Goal: Task Accomplishment & Management: Manage account settings

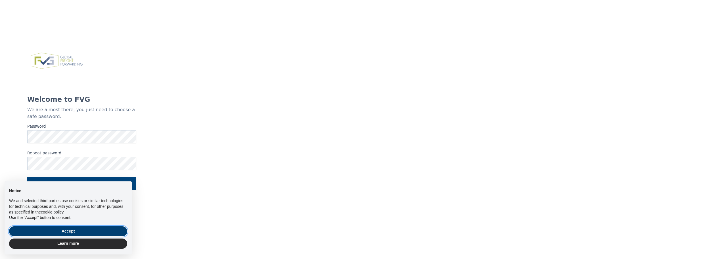
click at [71, 231] on button "Accept" at bounding box center [68, 231] width 118 height 10
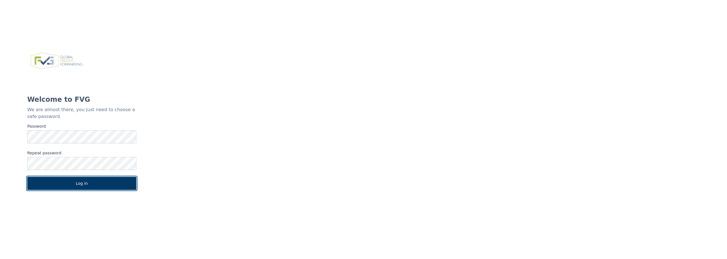
click at [87, 182] on button "Log in" at bounding box center [81, 183] width 109 height 13
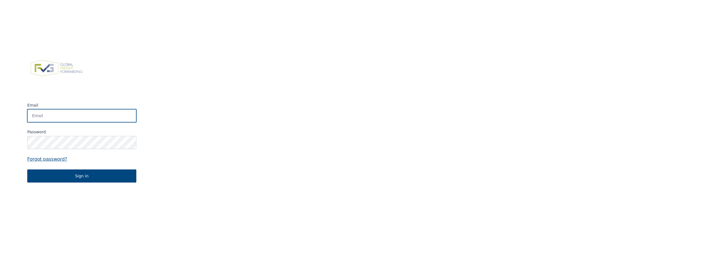
type input "[EMAIL_ADDRESS][DOMAIN_NAME]"
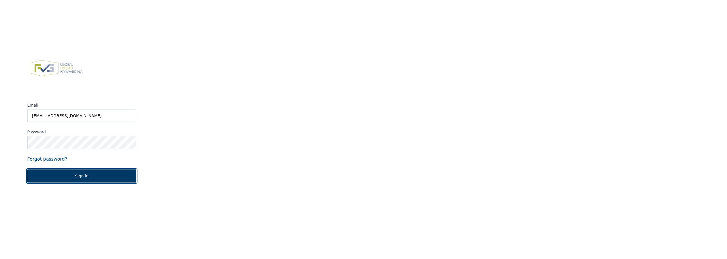
click at [86, 177] on button "Sign in" at bounding box center [81, 175] width 109 height 13
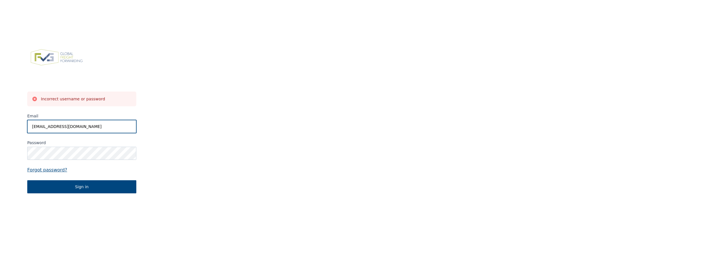
click at [70, 126] on input "femke@eduard.nl" at bounding box center [81, 126] width 109 height 13
click at [33, 126] on input "femke@eduard.nl" at bounding box center [81, 126] width 109 height 13
click at [27, 180] on button "Sign in" at bounding box center [81, 186] width 109 height 13
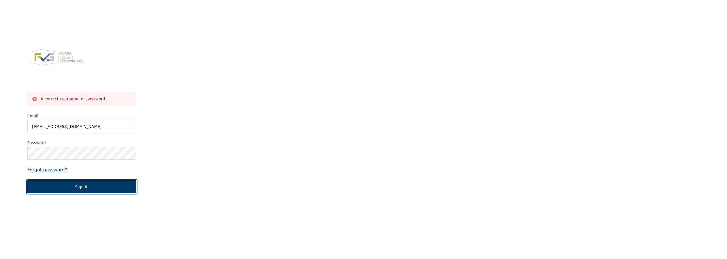
click at [91, 190] on button "Sign in" at bounding box center [81, 186] width 109 height 13
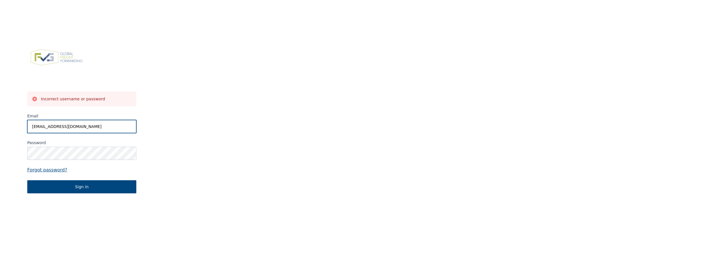
click at [89, 132] on input "femke@eduard.nl" at bounding box center [81, 126] width 109 height 13
drag, startPoint x: 96, startPoint y: 124, endPoint x: -26, endPoint y: 121, distance: 121.9
click at [0, 121] on html "Incorrect username or password Email femke@eduard.nl Password Forgot password? …" at bounding box center [363, 129] width 727 height 259
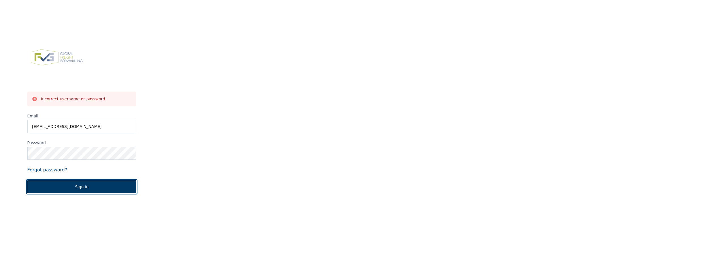
click at [90, 187] on button "Sign in" at bounding box center [81, 186] width 109 height 13
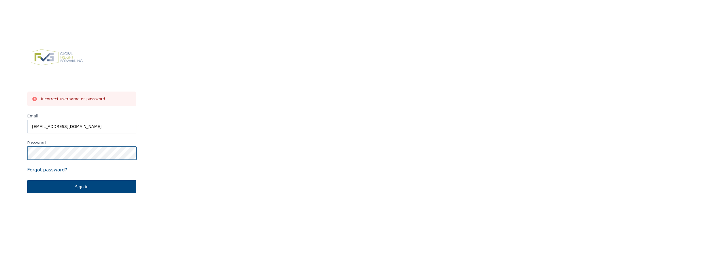
click at [0, 147] on html "Incorrect username or password Email femke@eduard.nl Password Forgot password? …" at bounding box center [363, 129] width 727 height 259
click at [27, 180] on button "Sign in" at bounding box center [81, 186] width 109 height 13
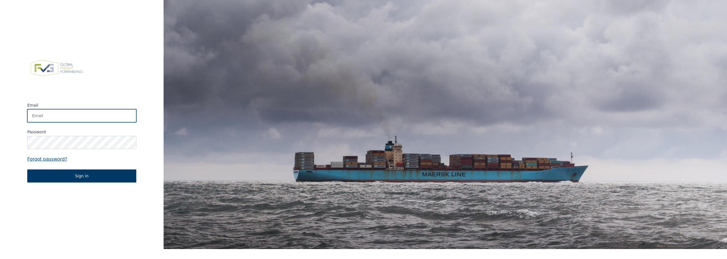
type input "[EMAIL_ADDRESS][DOMAIN_NAME]"
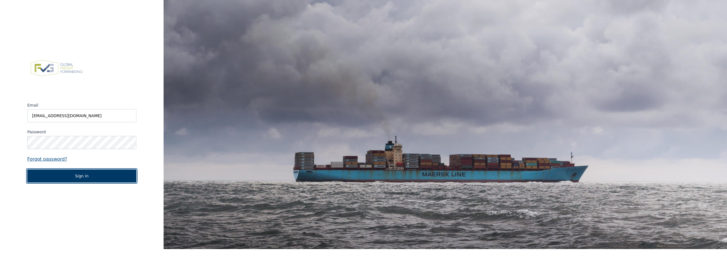
click at [72, 181] on button "Sign in" at bounding box center [81, 175] width 109 height 13
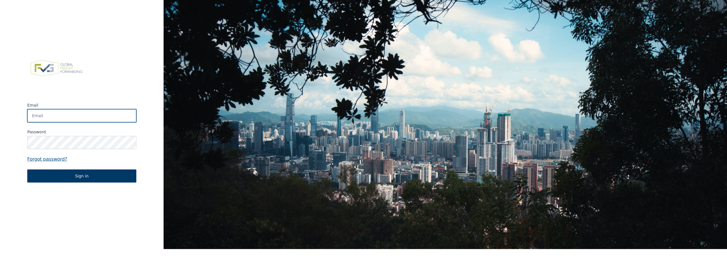
type input "[EMAIL_ADDRESS][DOMAIN_NAME]"
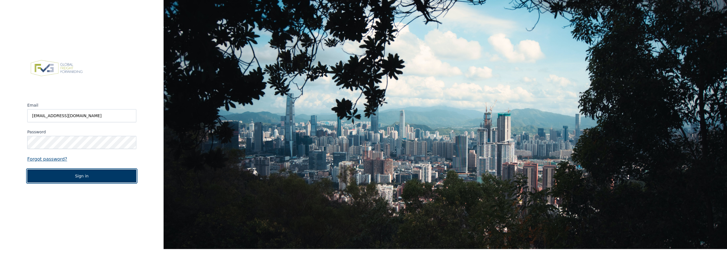
click at [84, 175] on button "Sign in" at bounding box center [81, 175] width 109 height 13
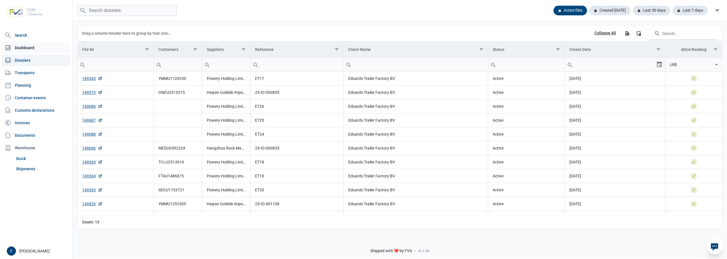
click at [30, 48] on link "Dashboard" at bounding box center [36, 47] width 68 height 11
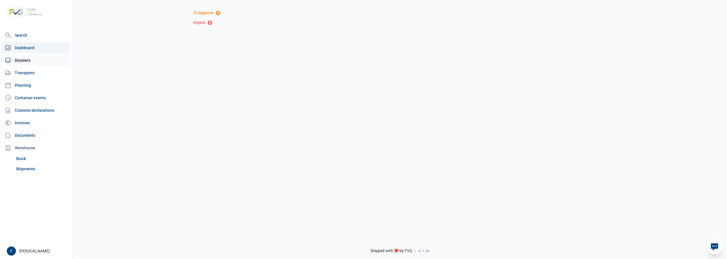
click at [24, 63] on link "Dossiers" at bounding box center [36, 60] width 68 height 11
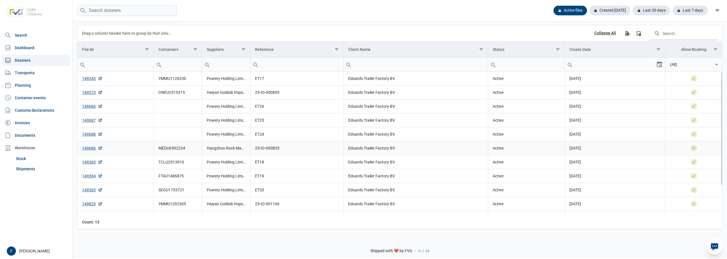
click at [169, 151] on td "MEDU6592234" at bounding box center [178, 148] width 48 height 14
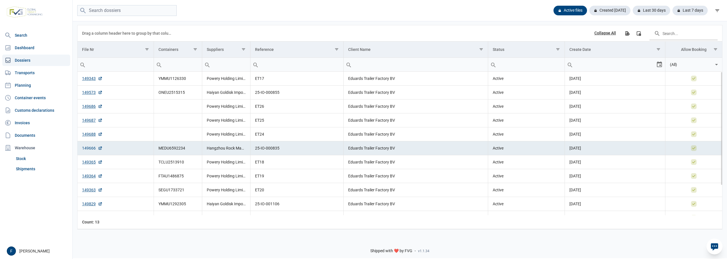
click at [83, 147] on link "149666" at bounding box center [92, 148] width 20 height 6
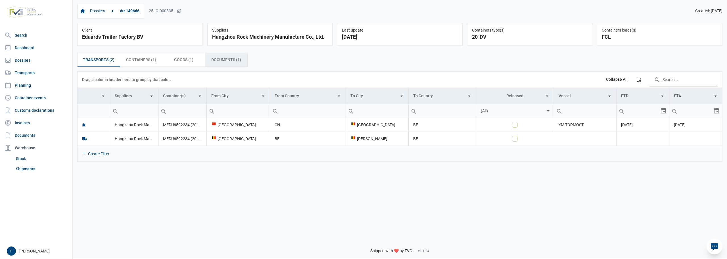
click at [226, 60] on span "Documents (1) Documents (1)" at bounding box center [226, 59] width 30 height 7
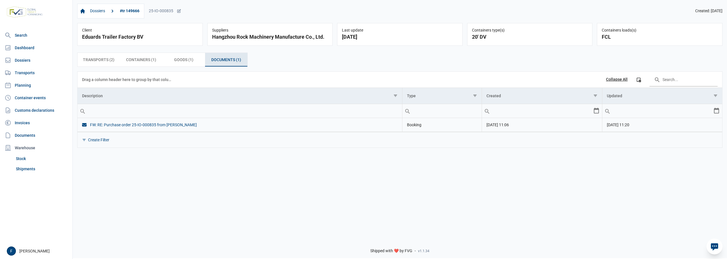
click at [148, 126] on div "FW: RE: Purchase order 25-IO-000835 from EDUARD" at bounding box center [240, 125] width 316 height 6
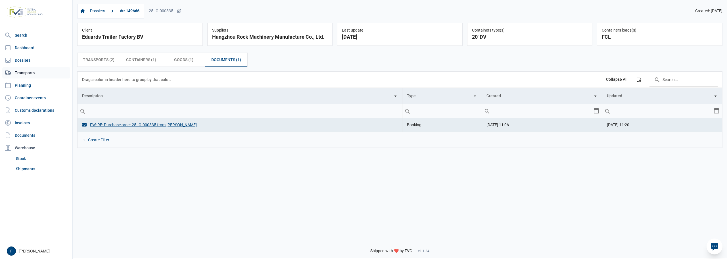
click at [18, 72] on link "Transports" at bounding box center [36, 72] width 68 height 11
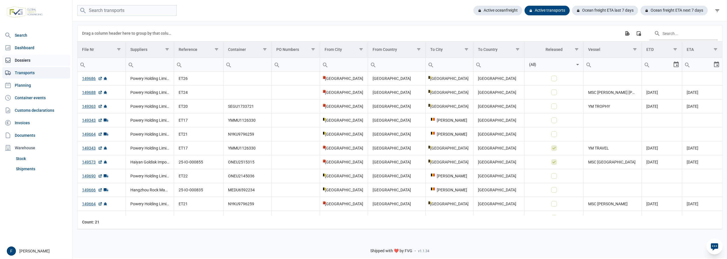
click at [24, 59] on link "Dossiers" at bounding box center [36, 60] width 68 height 11
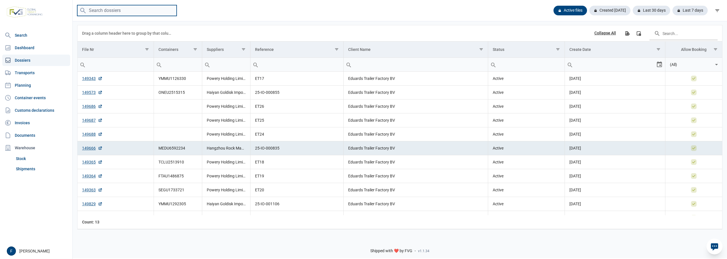
click at [103, 11] on input "search" at bounding box center [126, 10] width 99 height 11
type input "149666"
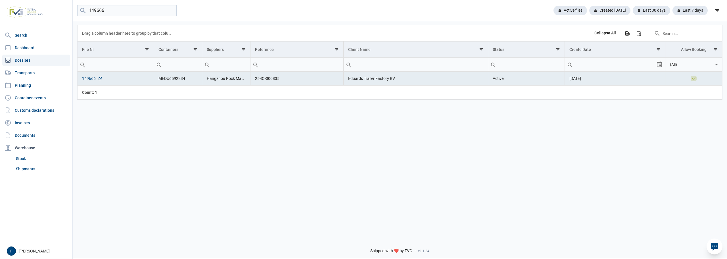
click at [91, 78] on link "149666" at bounding box center [92, 79] width 20 height 6
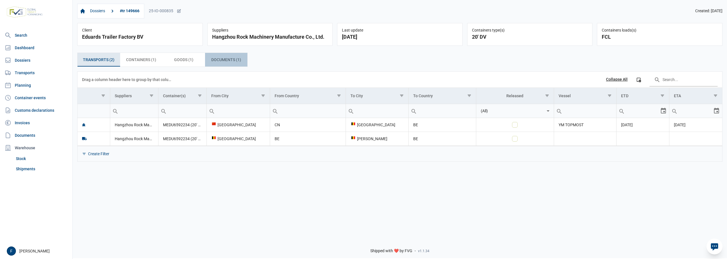
click at [227, 60] on span "Documents (1) Documents (1)" at bounding box center [226, 59] width 30 height 7
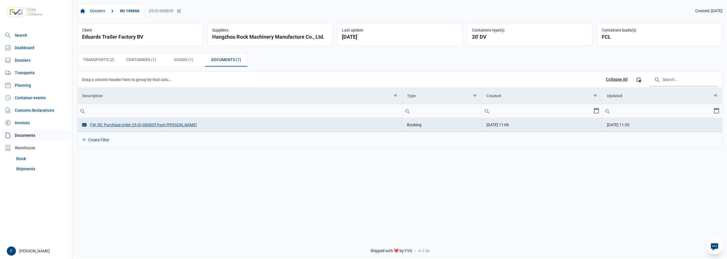
click at [23, 135] on link "Documents" at bounding box center [36, 135] width 68 height 11
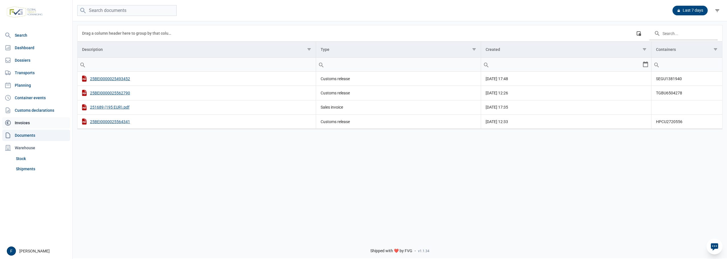
click at [29, 123] on link "Invoices" at bounding box center [36, 122] width 68 height 11
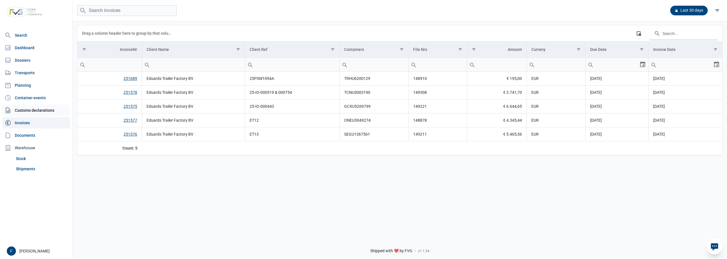
click at [38, 108] on link "Customs declarations" at bounding box center [36, 110] width 68 height 11
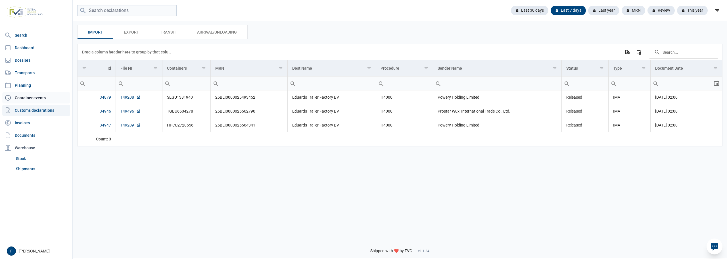
click at [32, 97] on link "Container events" at bounding box center [36, 97] width 68 height 11
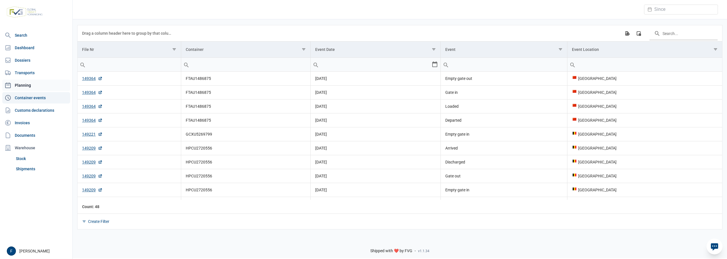
click at [17, 84] on link "Planning" at bounding box center [36, 85] width 68 height 11
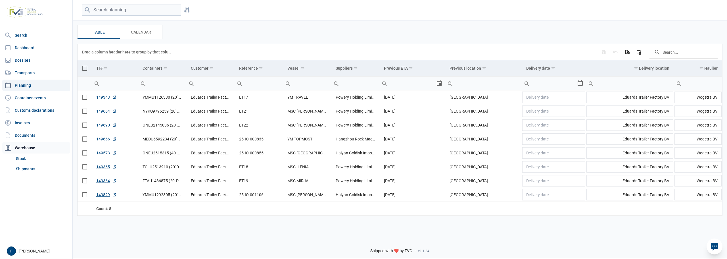
click at [15, 148] on div "Warehouse" at bounding box center [36, 147] width 68 height 11
click at [5, 148] on icon at bounding box center [8, 147] width 7 height 7
click at [23, 157] on link "Stock" at bounding box center [42, 158] width 57 height 10
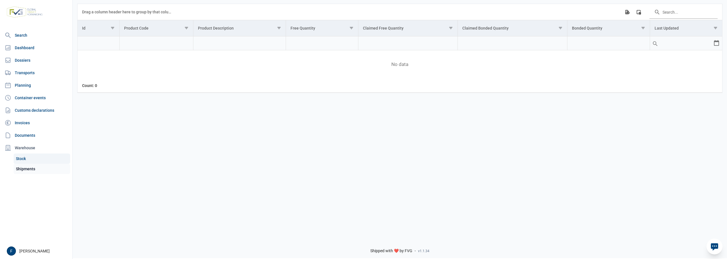
click at [25, 170] on link "Shipments" at bounding box center [42, 169] width 57 height 10
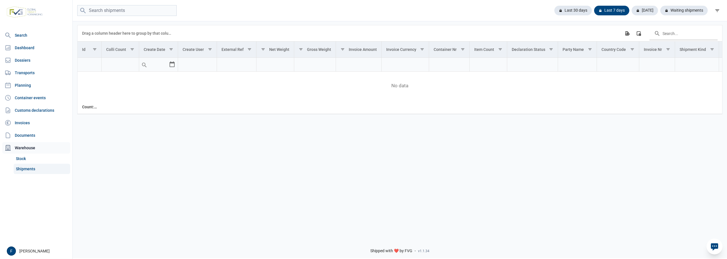
click at [28, 146] on div "Warehouse" at bounding box center [36, 147] width 68 height 11
click at [28, 134] on link "Documents" at bounding box center [36, 135] width 68 height 11
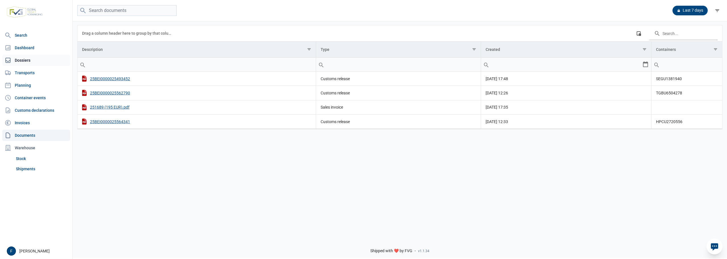
click at [20, 59] on link "Dossiers" at bounding box center [36, 60] width 68 height 11
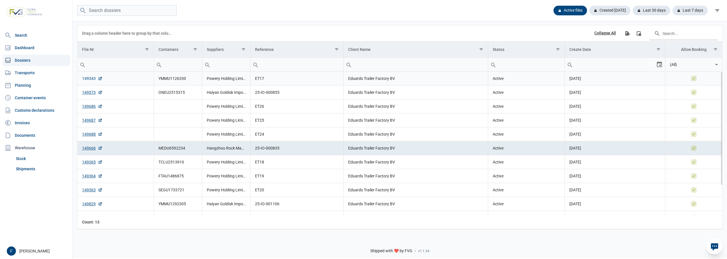
click at [87, 78] on link "149343" at bounding box center [92, 79] width 20 height 6
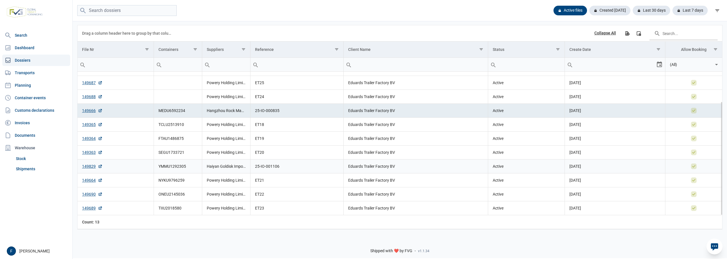
click at [220, 173] on td "Haiyan Goldisk Import & Export Co., Ltd." at bounding box center [226, 166] width 48 height 14
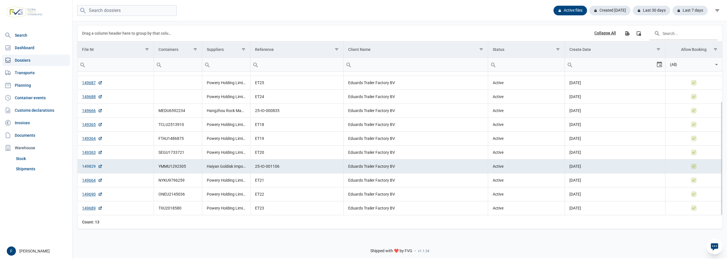
click at [94, 167] on link "149829" at bounding box center [92, 166] width 20 height 6
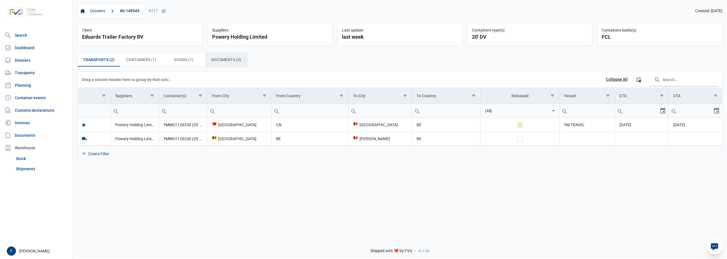
click at [234, 62] on span "Documents (0) Documents (0)" at bounding box center [226, 59] width 30 height 7
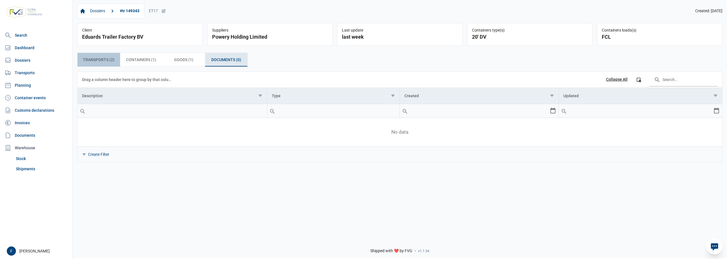
click at [93, 64] on div "Transports (2) Transports (2)" at bounding box center [99, 60] width 43 height 14
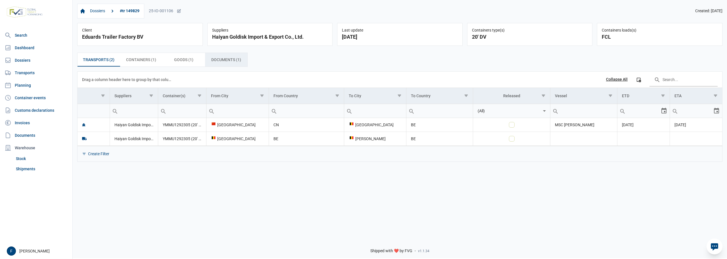
click at [234, 59] on span "Documents (1) Documents (1)" at bounding box center [226, 59] width 30 height 7
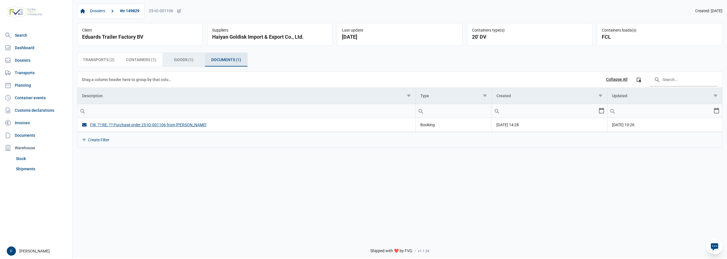
click at [184, 59] on span "Goods (1) Goods (1)" at bounding box center [183, 59] width 19 height 7
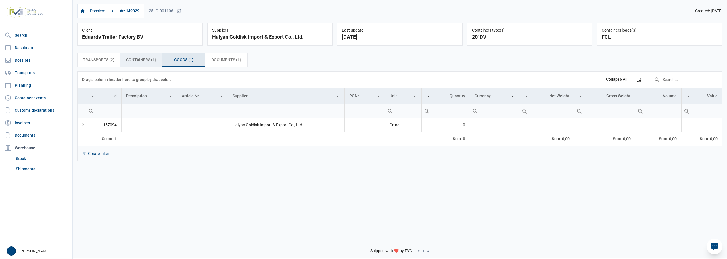
click at [145, 61] on span "Containers (1) Containers (1)" at bounding box center [141, 59] width 30 height 7
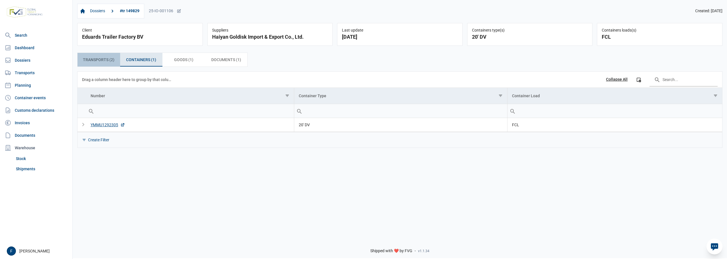
click at [105, 63] on span "Transports (2) Transports (2)" at bounding box center [99, 59] width 32 height 7
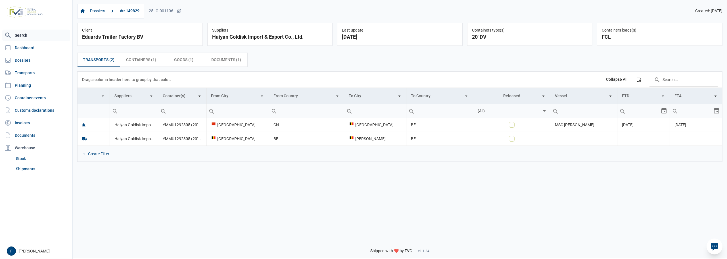
click at [18, 32] on link "Search" at bounding box center [36, 35] width 68 height 11
